Goal: Check status: Check status

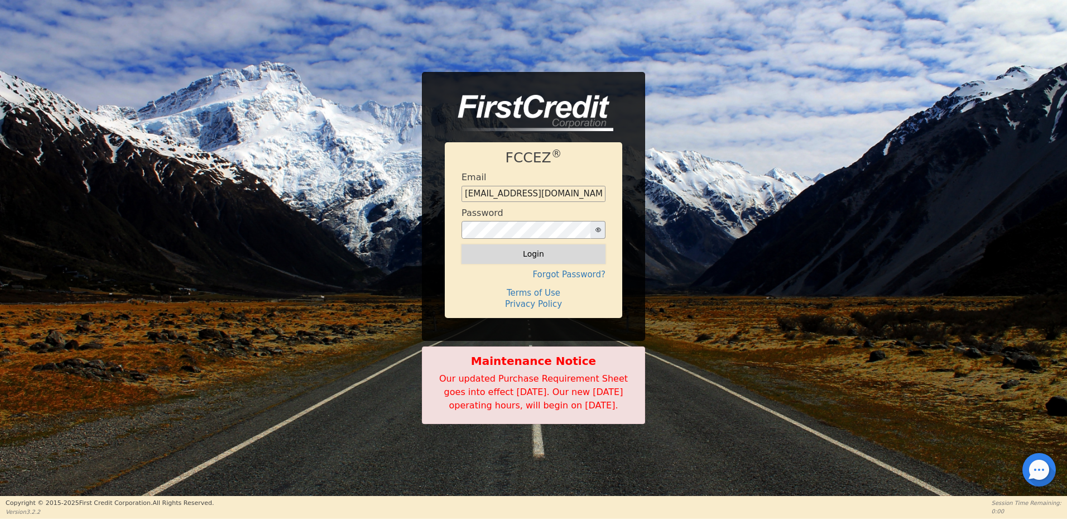
click at [531, 251] on button "Login" at bounding box center [534, 253] width 144 height 19
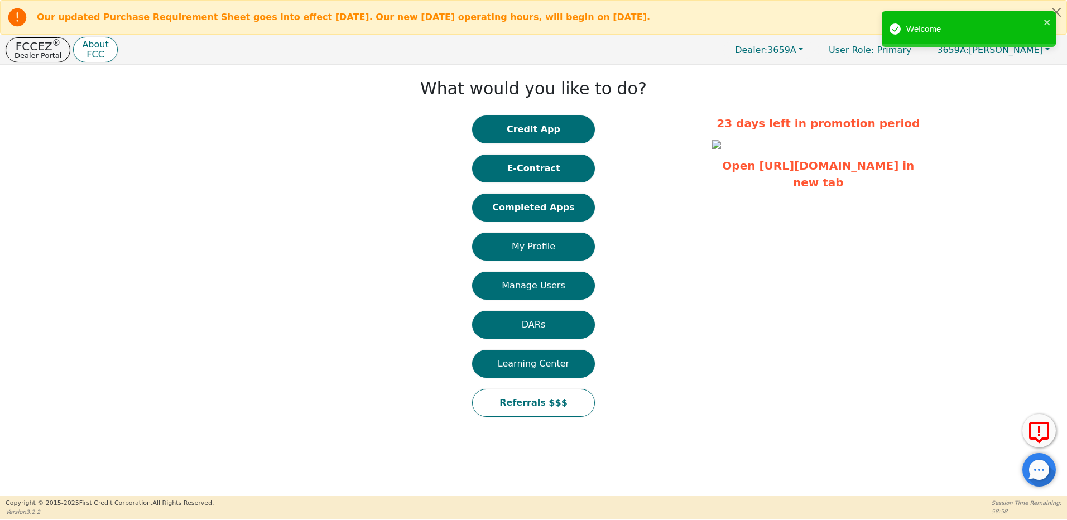
click at [526, 210] on button "Completed Apps" at bounding box center [533, 208] width 123 height 28
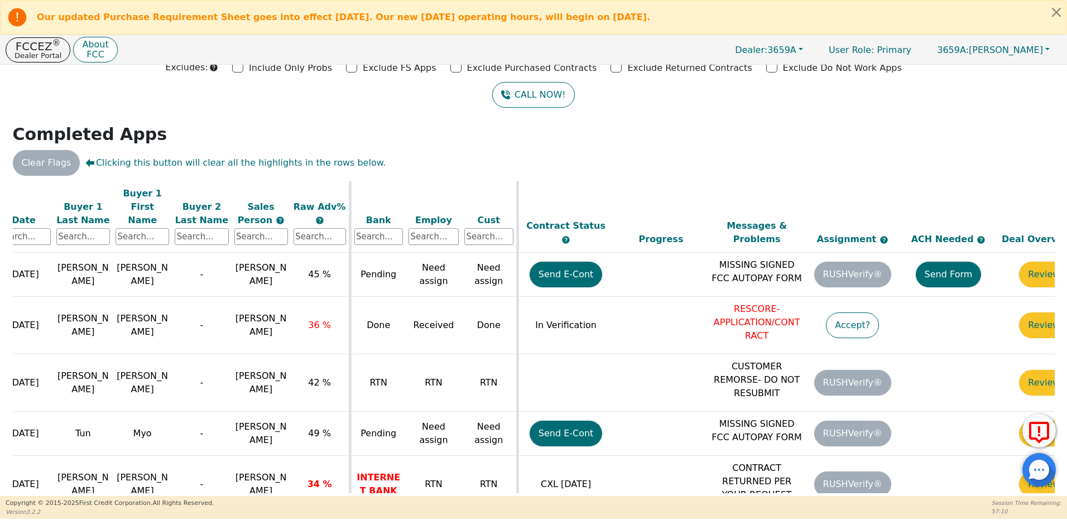
scroll to position [1152, 182]
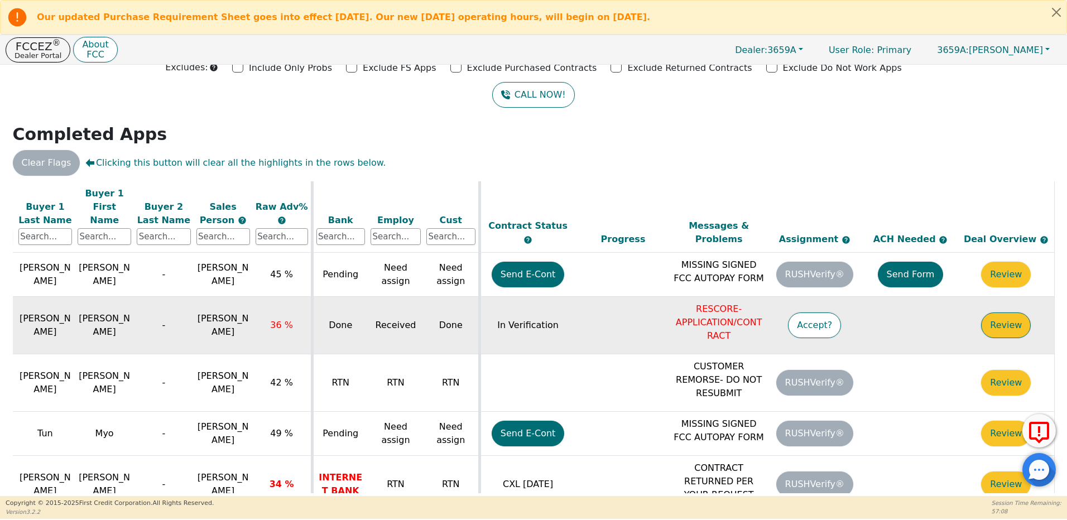
click at [991, 313] on button "Review" at bounding box center [1006, 326] width 50 height 26
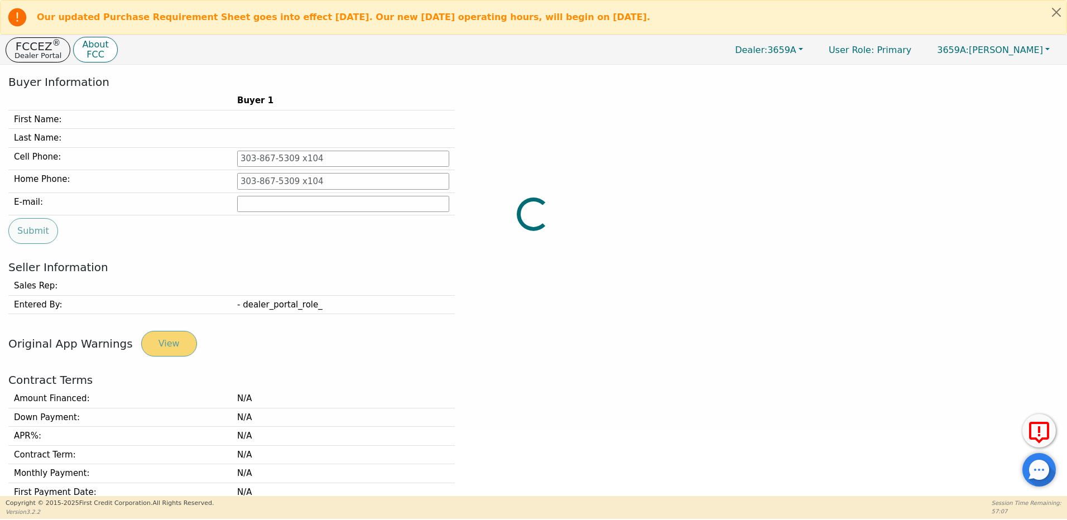
type input "[PHONE_NUMBER]"
type input "[PERSON_NAME][EMAIL_ADDRESS][PERSON_NAME][DOMAIN_NAME]"
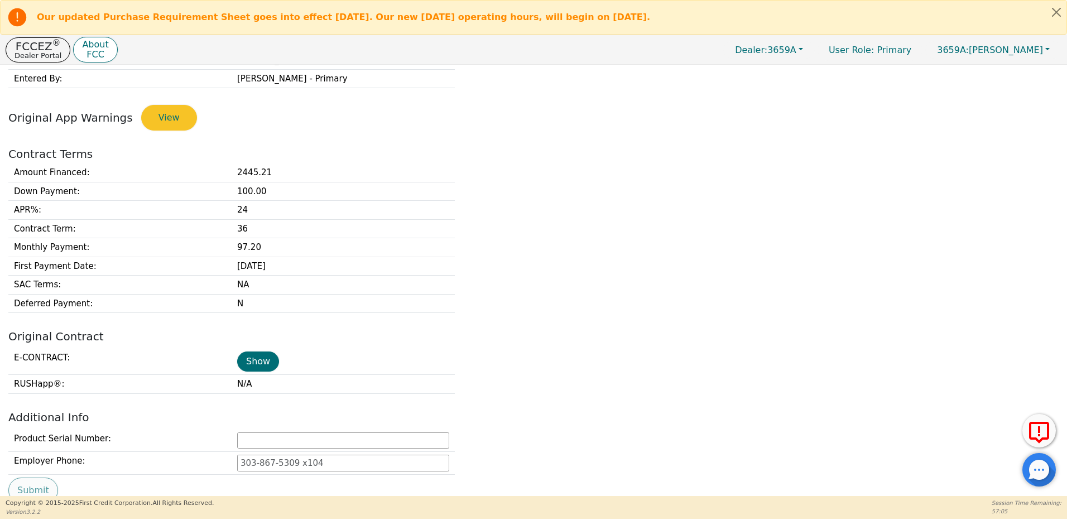
scroll to position [289, 0]
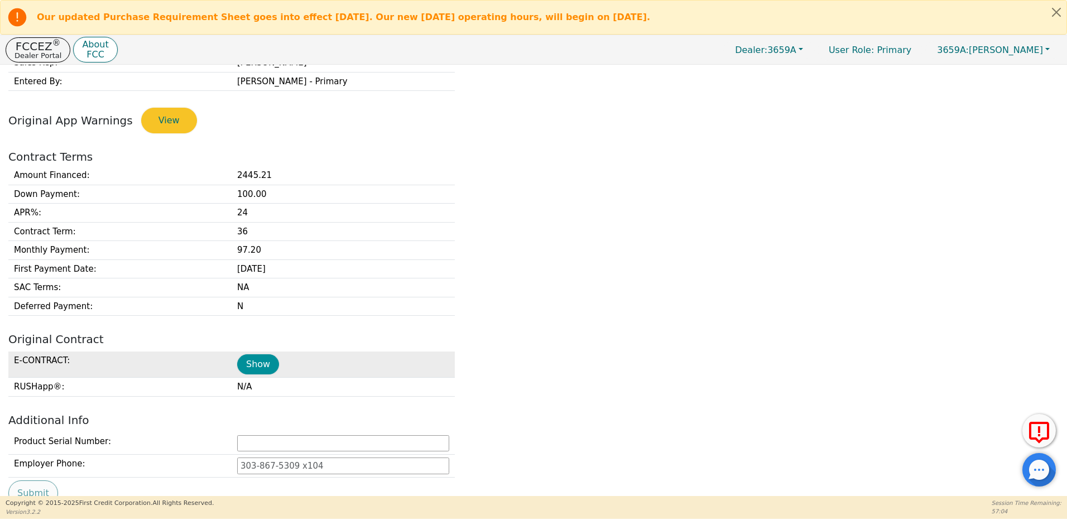
click at [254, 365] on button "Show" at bounding box center [258, 364] width 42 height 20
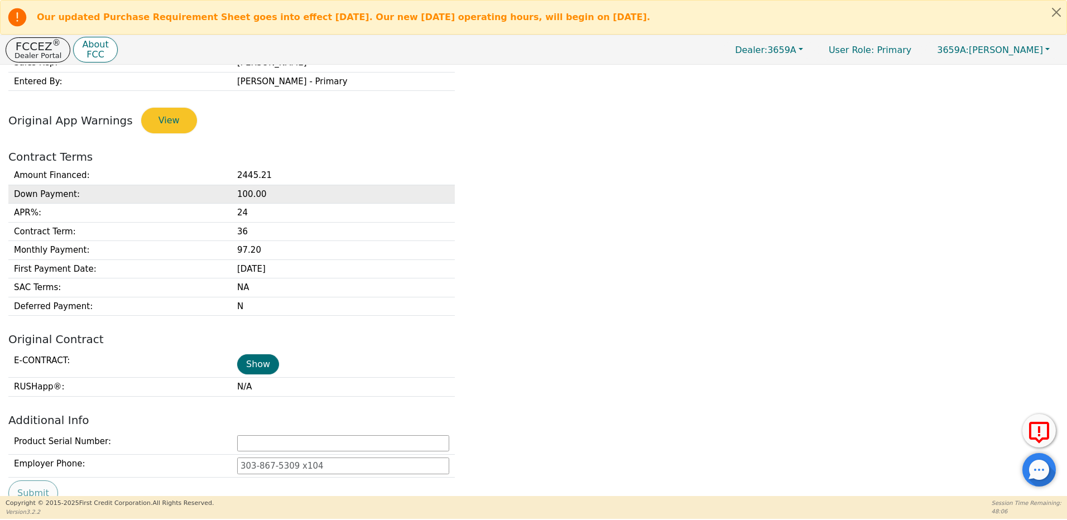
scroll to position [0, 0]
